Goal: Task Accomplishment & Management: Use online tool/utility

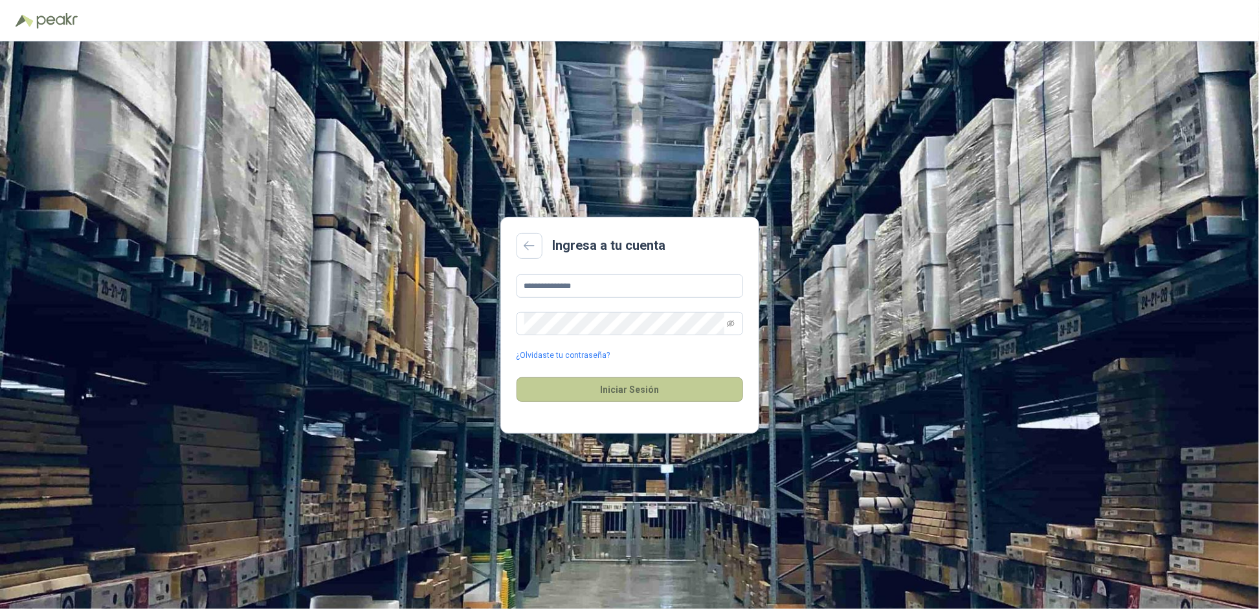
click at [607, 383] on button "Iniciar Sesión" at bounding box center [630, 389] width 227 height 25
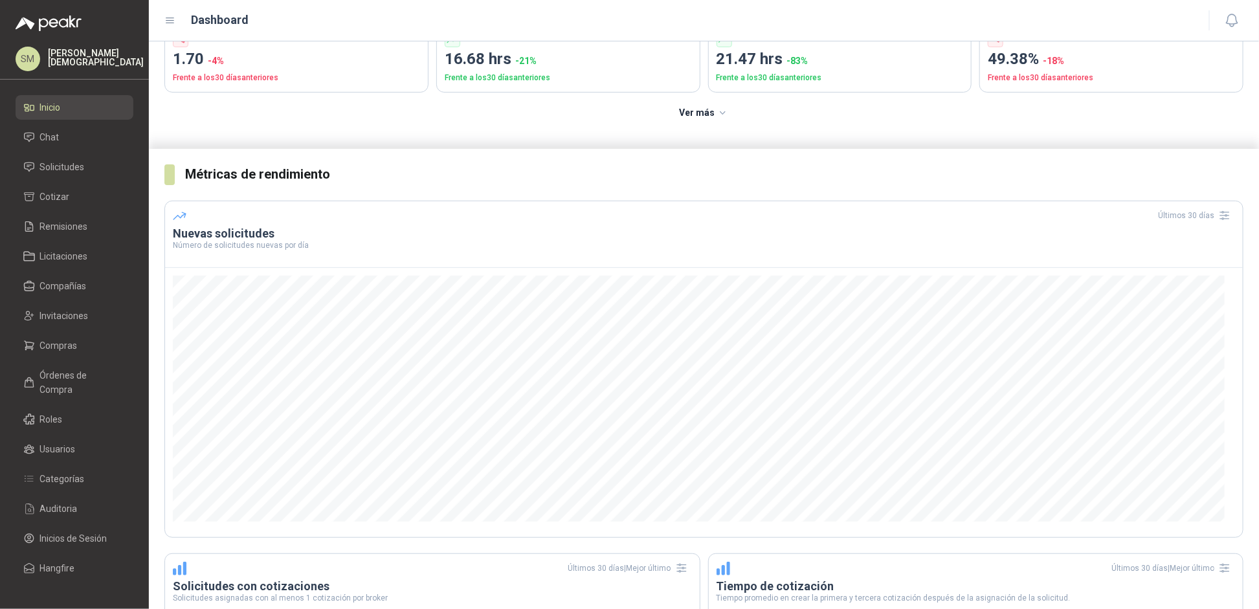
scroll to position [148, 0]
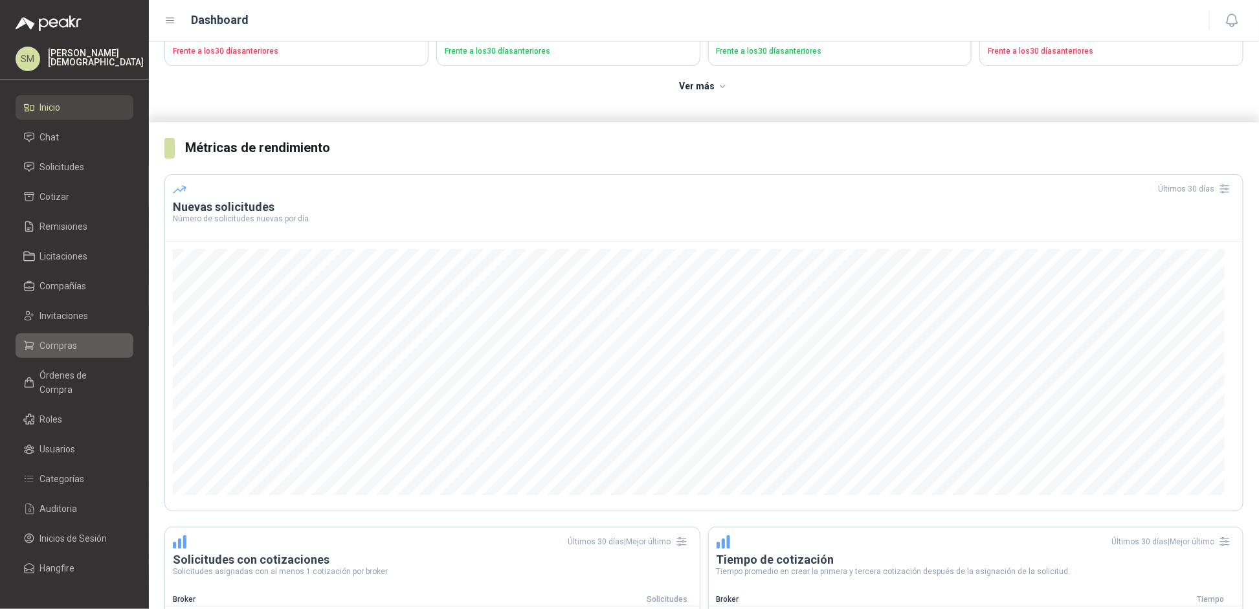
click at [81, 342] on li "Compras" at bounding box center [74, 346] width 102 height 14
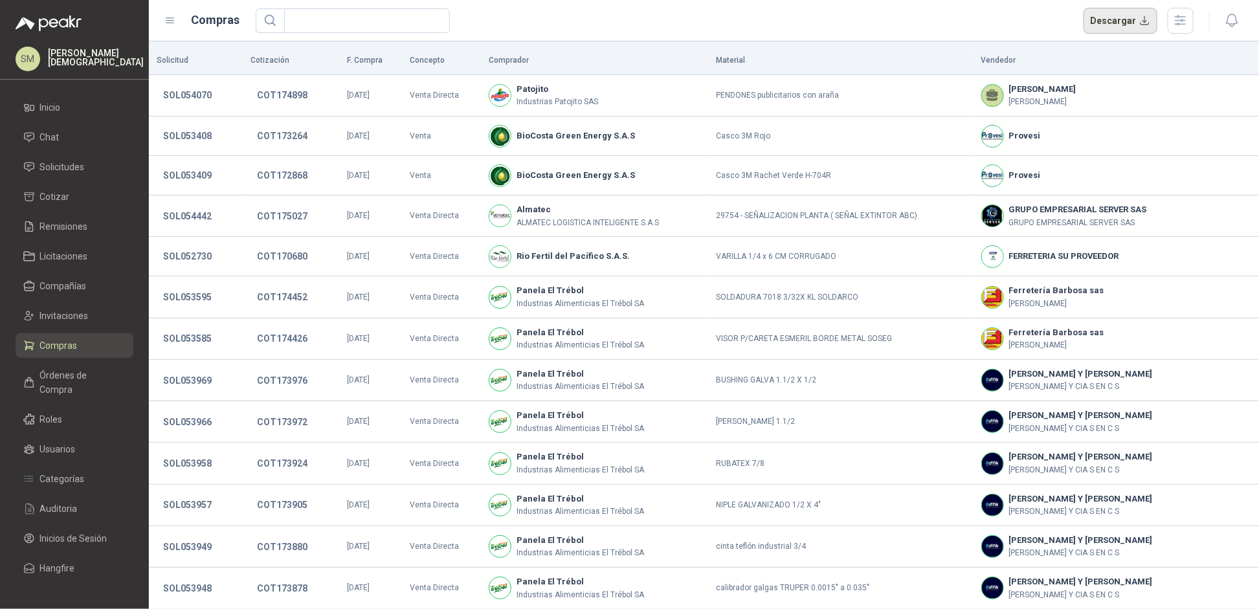
click at [1035, 22] on button "Descargar" at bounding box center [1121, 21] width 74 height 26
